Goal: Find contact information: Find contact information

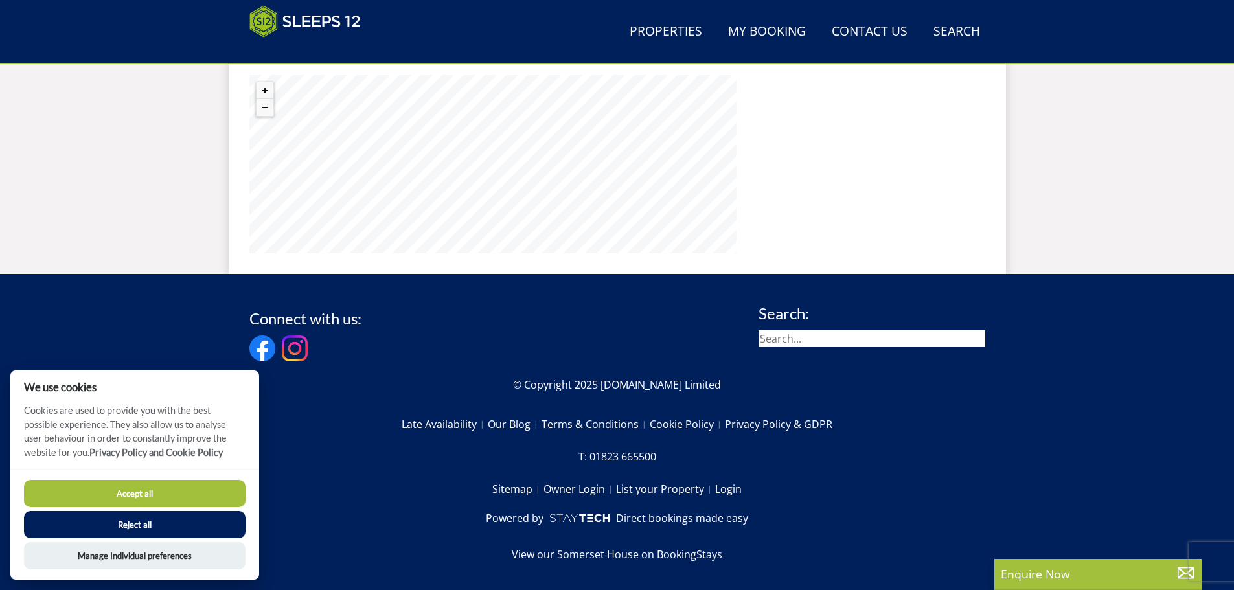
scroll to position [1020, 0]
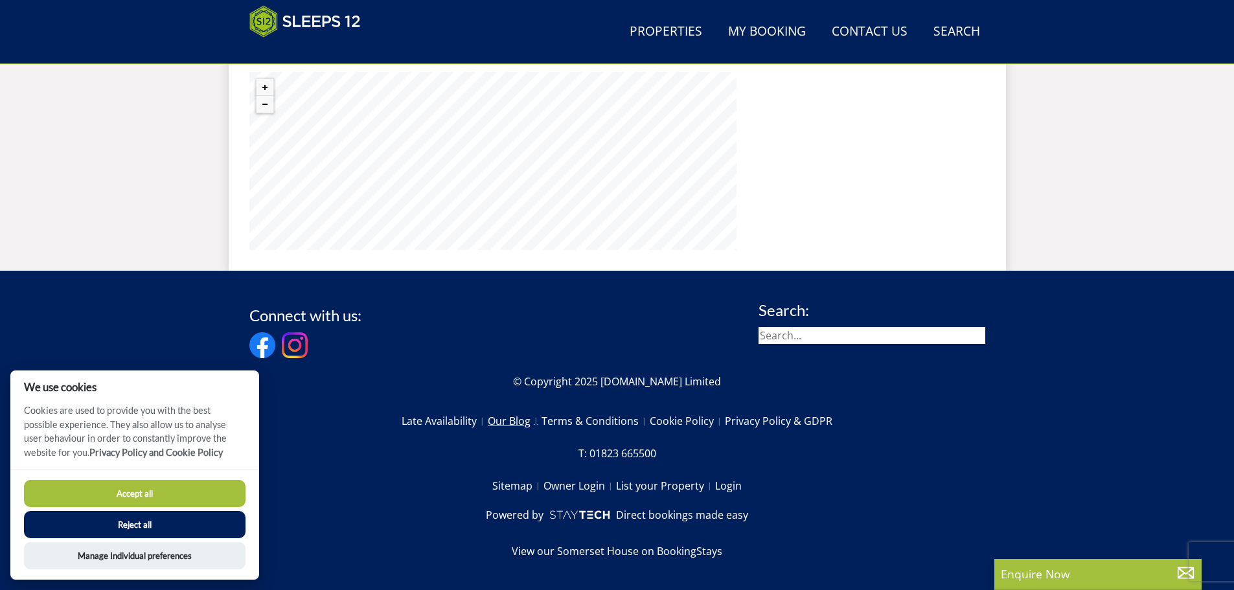
click at [505, 422] on link "Our Blog" at bounding box center [515, 421] width 54 height 22
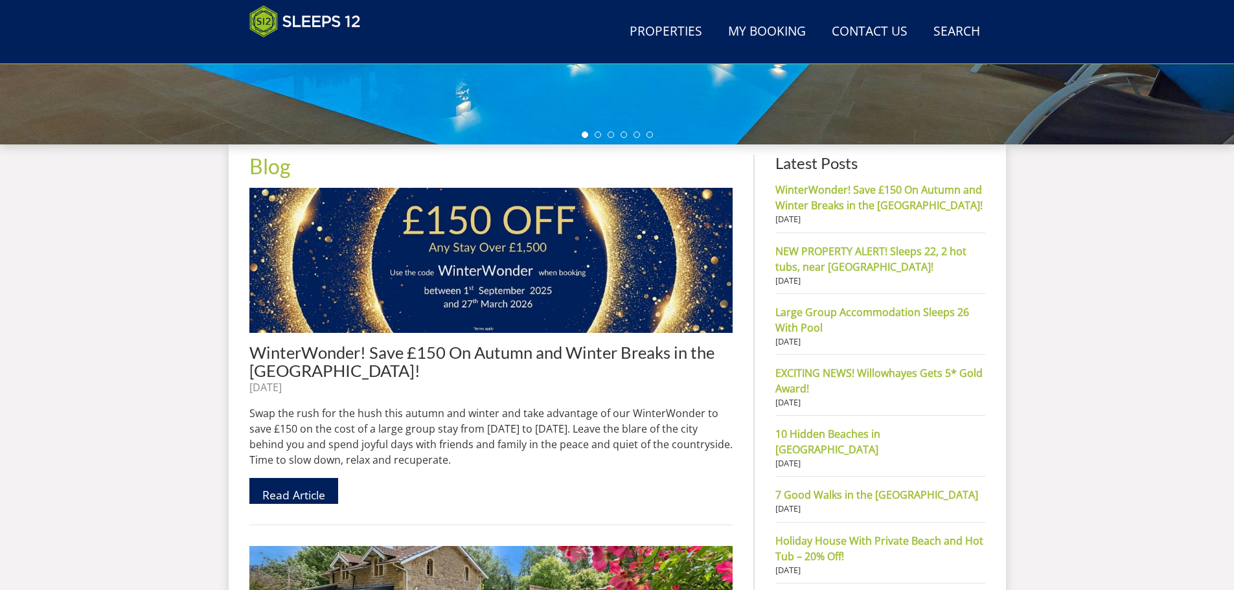
scroll to position [465, 0]
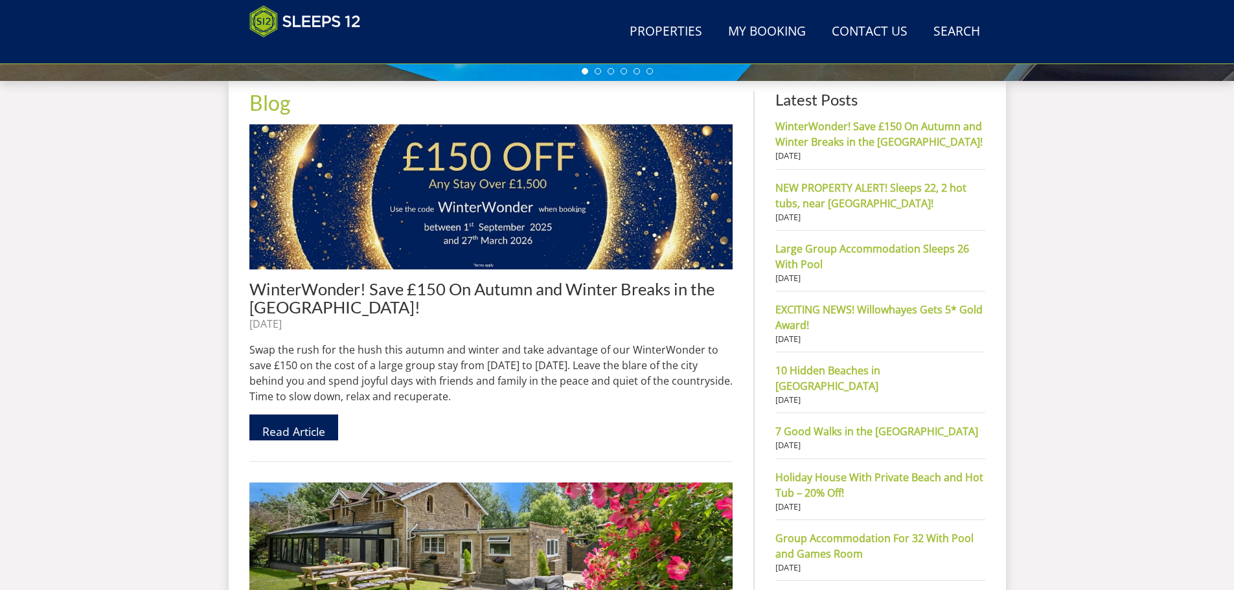
scroll to position [1020, 0]
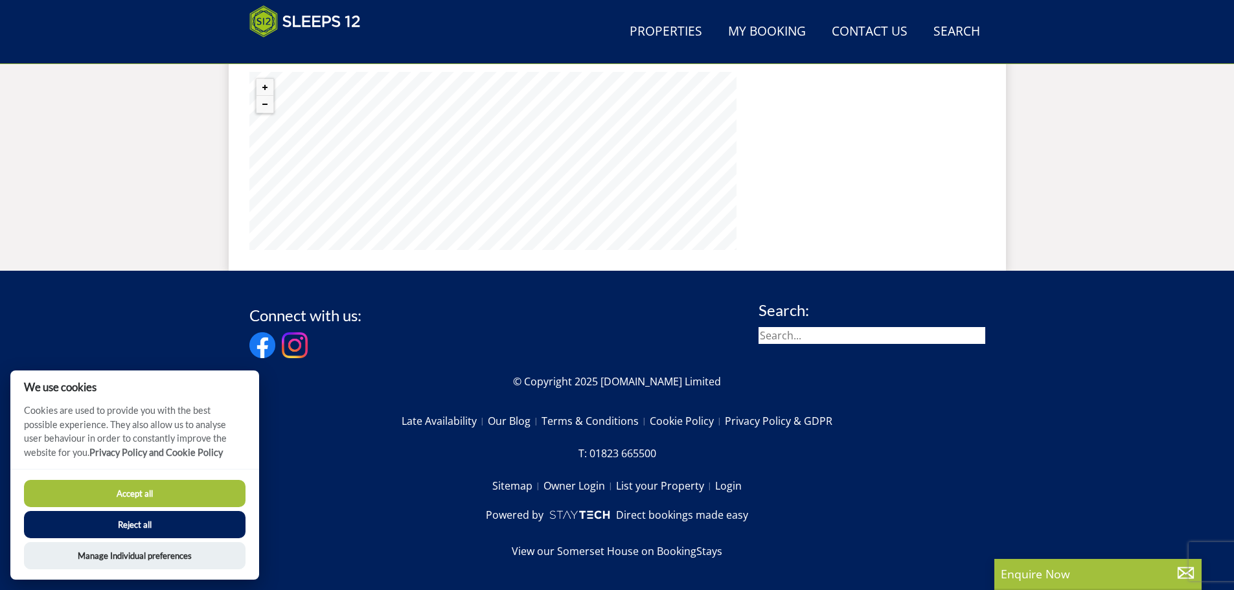
click at [148, 521] on button "Reject all" at bounding box center [135, 524] width 222 height 27
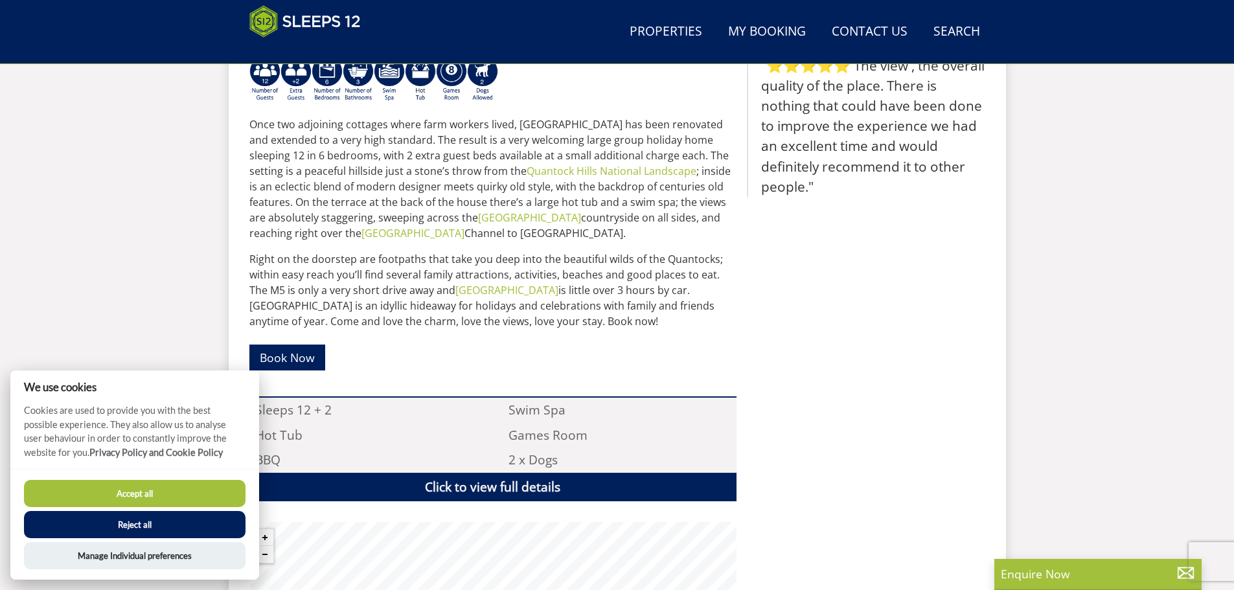
scroll to position [566, 0]
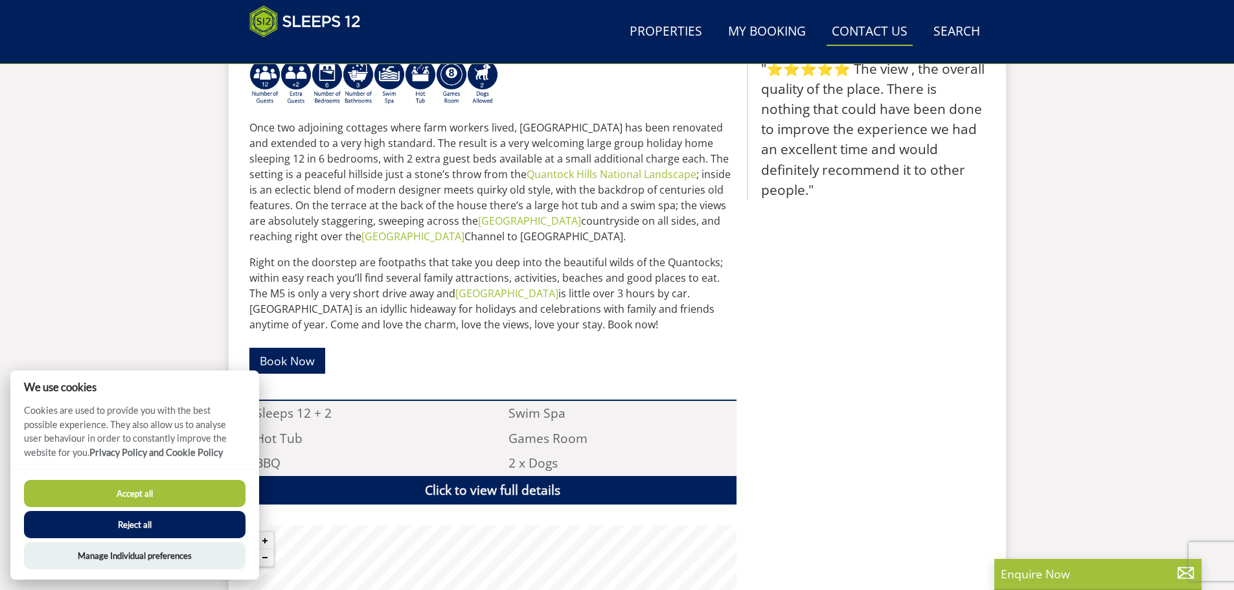
click at [869, 32] on link "Contact Us [PHONE_NUMBER]" at bounding box center [870, 31] width 86 height 29
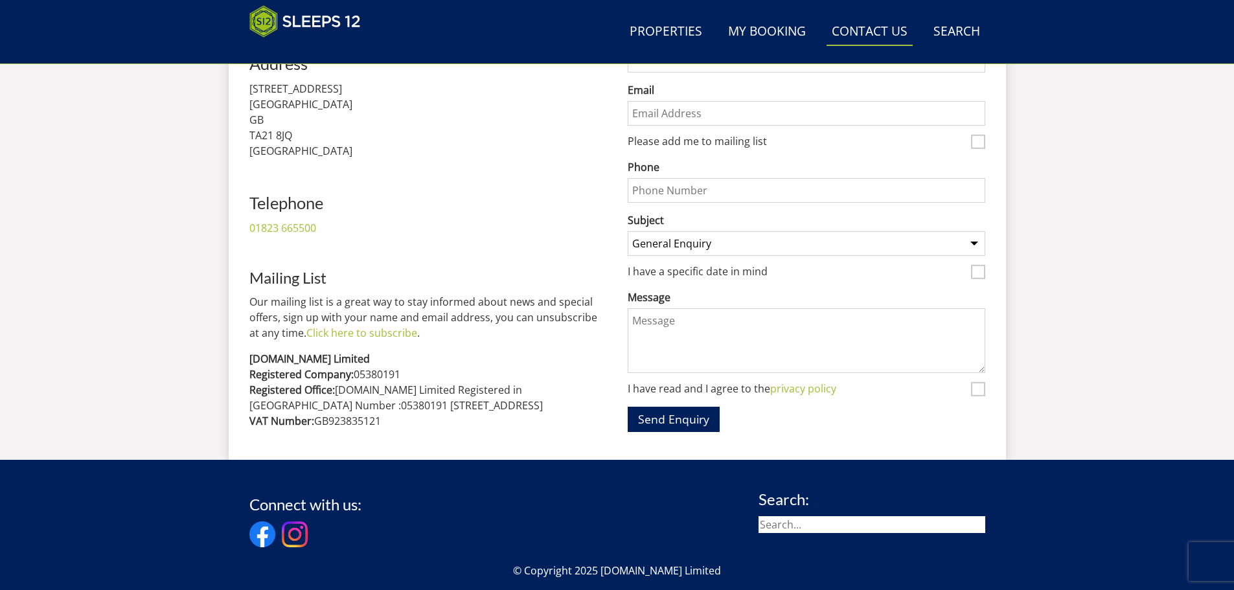
scroll to position [542, 0]
